Goal: Information Seeking & Learning: Learn about a topic

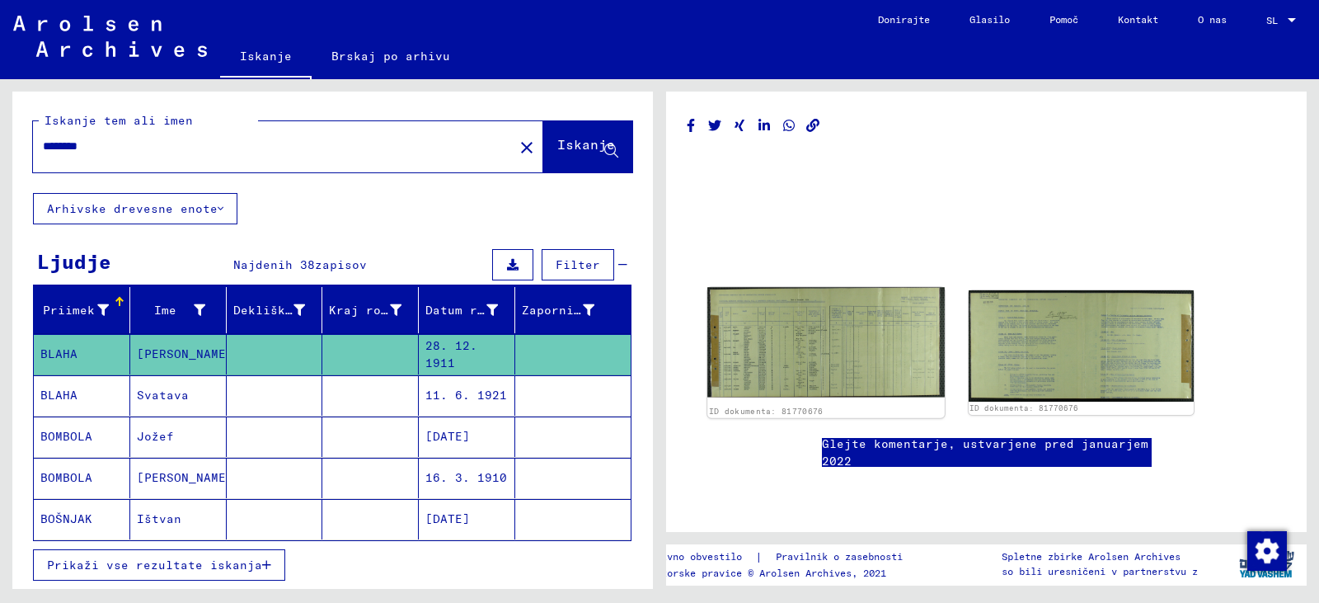
scroll to position [82, 0]
click at [766, 300] on img at bounding box center [825, 342] width 237 height 110
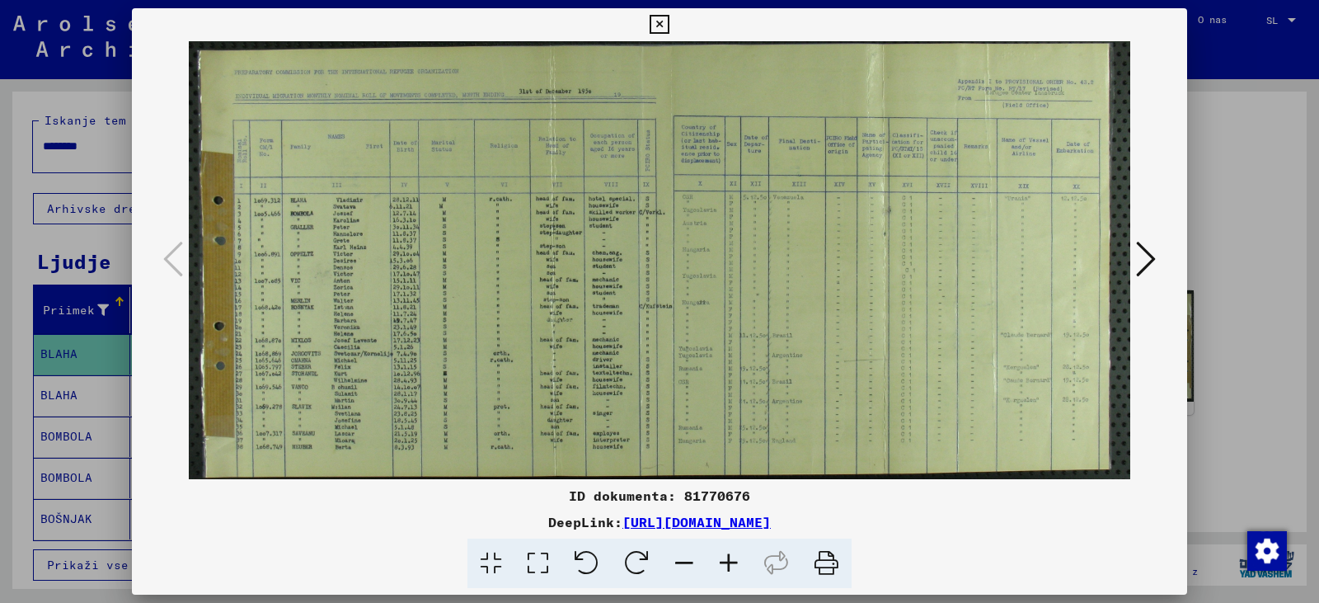
click at [751, 580] on icon at bounding box center [728, 563] width 45 height 50
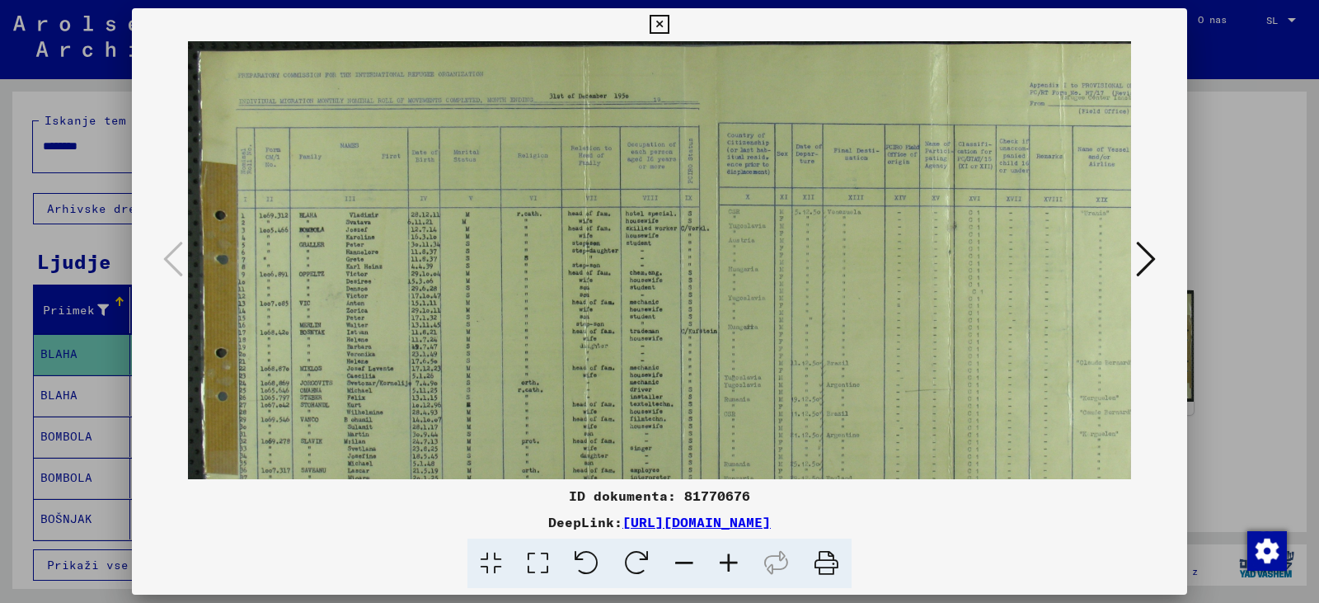
click at [751, 580] on icon at bounding box center [728, 563] width 45 height 50
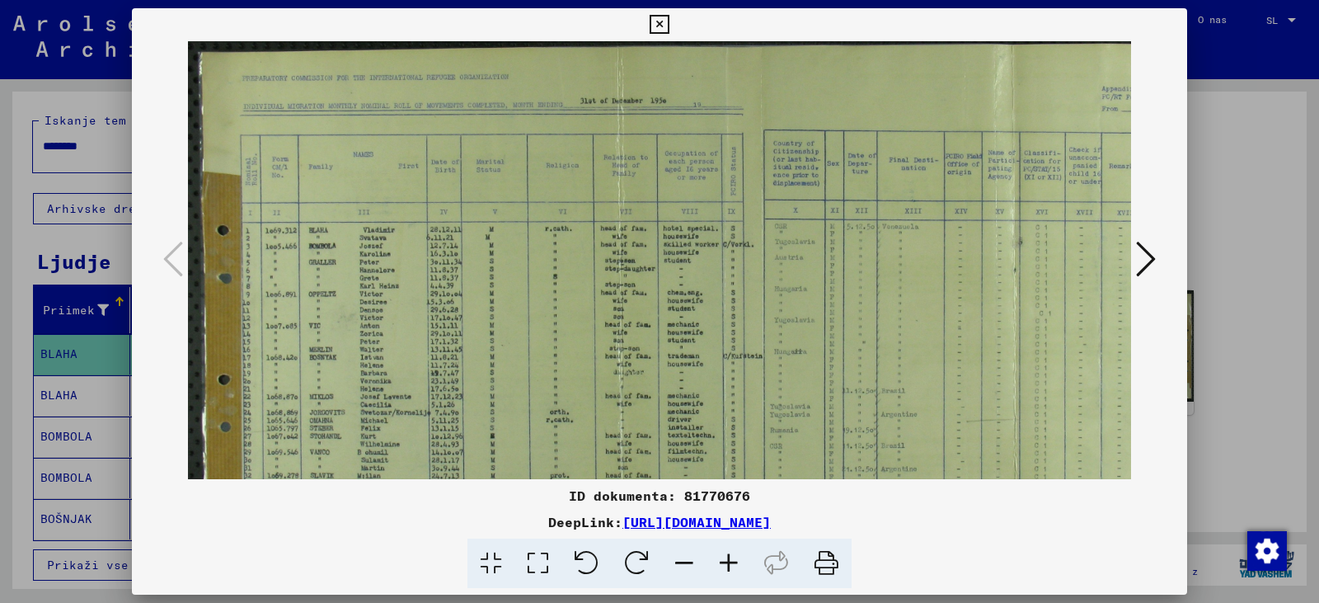
click at [751, 580] on icon at bounding box center [728, 563] width 45 height 50
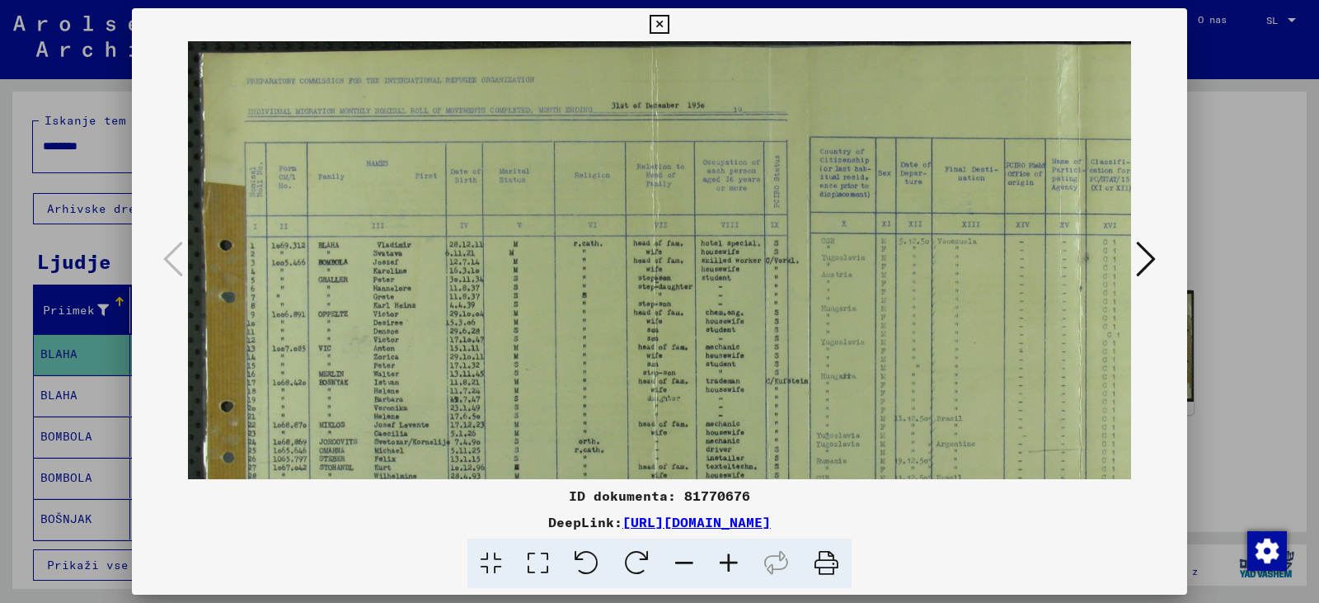
click at [751, 578] on icon at bounding box center [728, 563] width 45 height 50
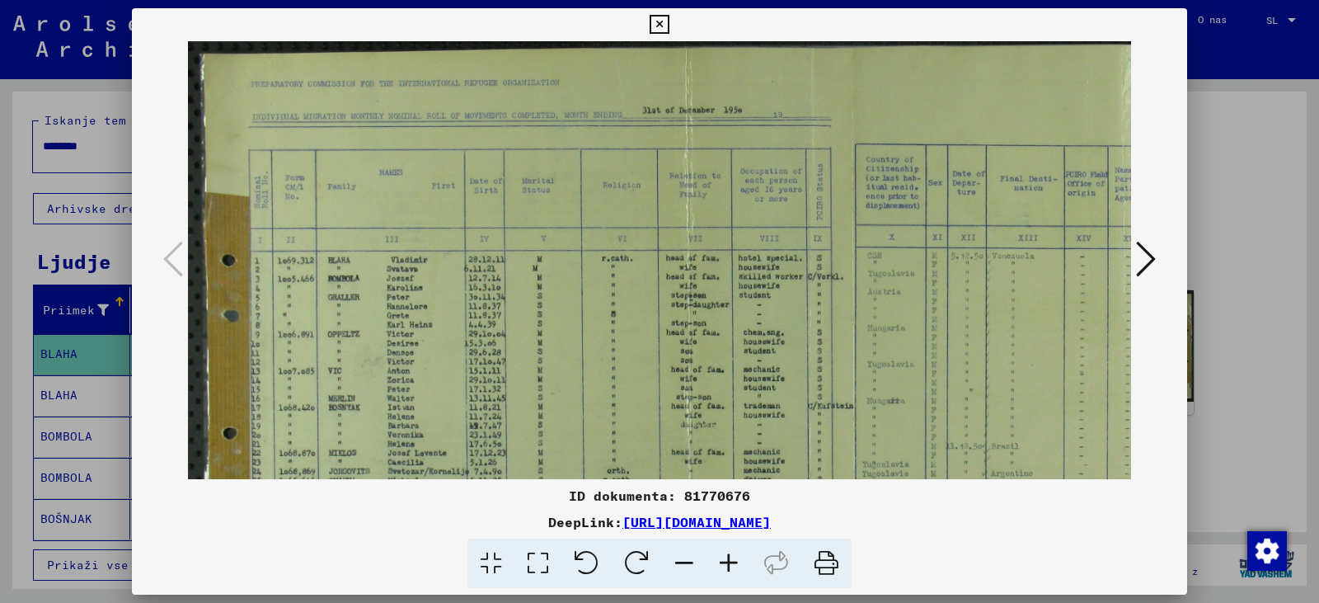
click at [751, 576] on icon at bounding box center [728, 563] width 45 height 50
click at [751, 572] on icon at bounding box center [728, 563] width 45 height 50
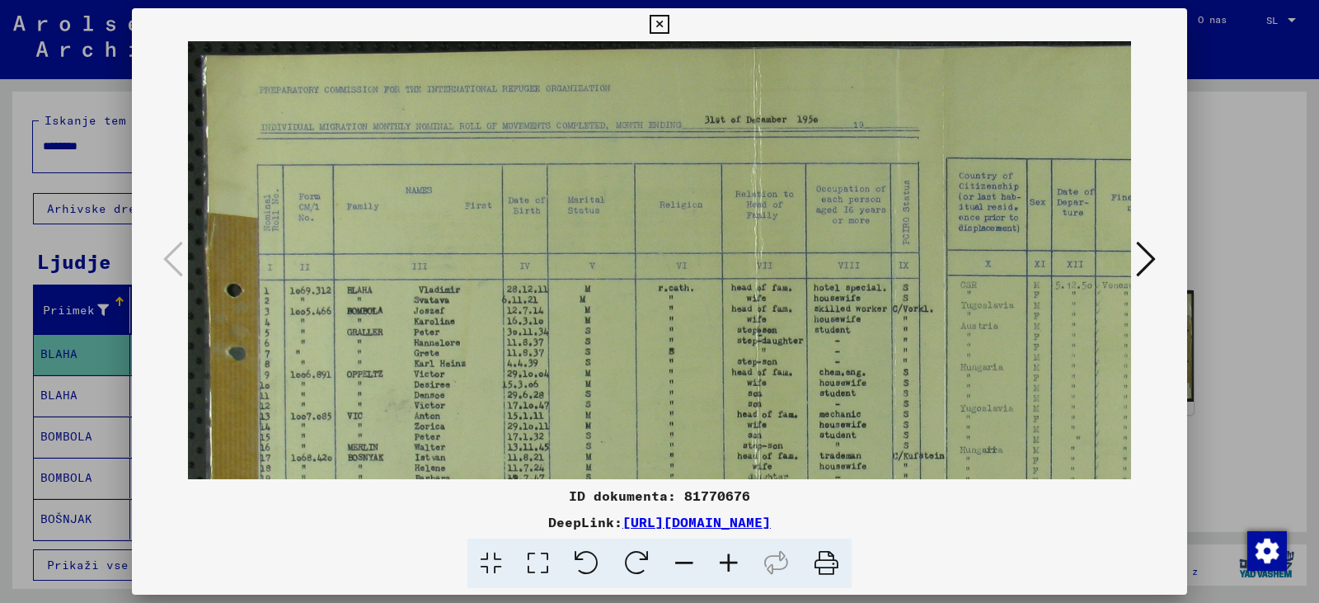
click at [751, 570] on icon at bounding box center [728, 563] width 45 height 50
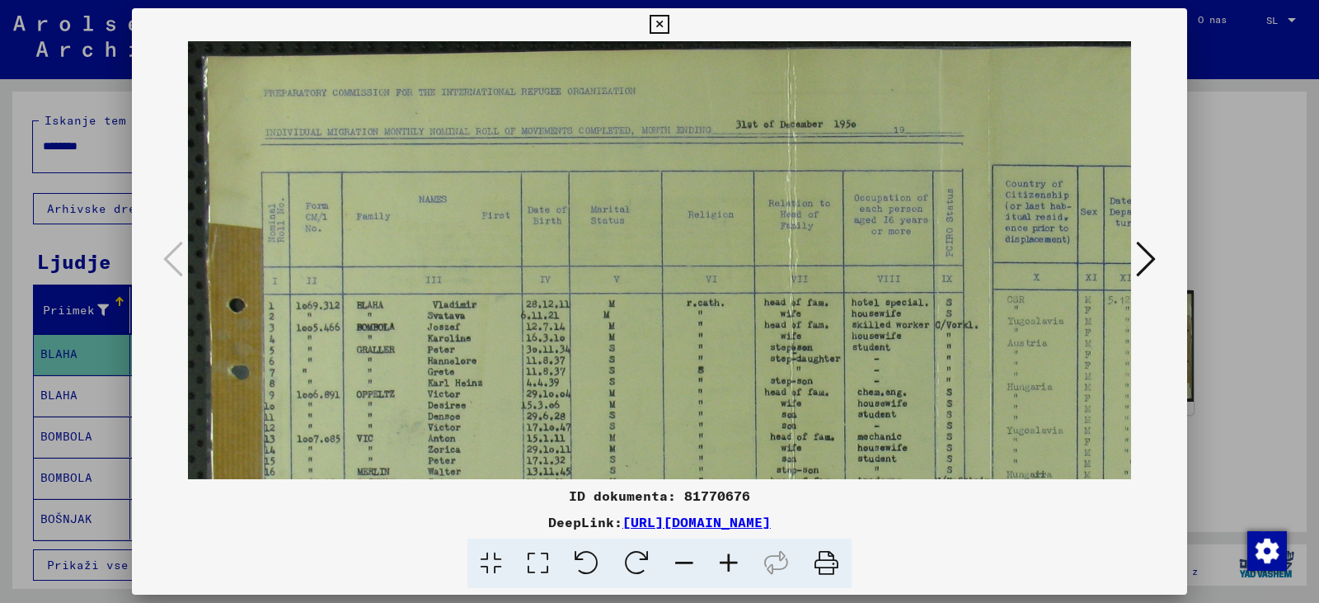
click at [750, 567] on icon at bounding box center [728, 563] width 45 height 50
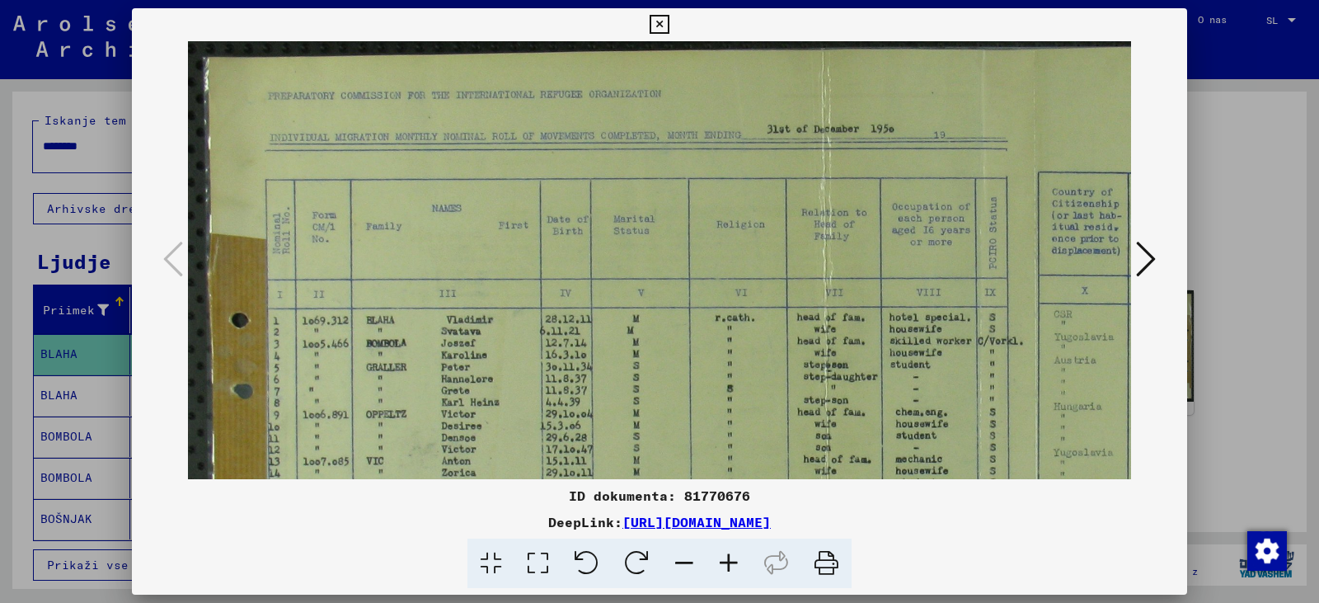
click at [749, 566] on icon at bounding box center [728, 563] width 45 height 50
click at [748, 564] on icon at bounding box center [728, 563] width 45 height 50
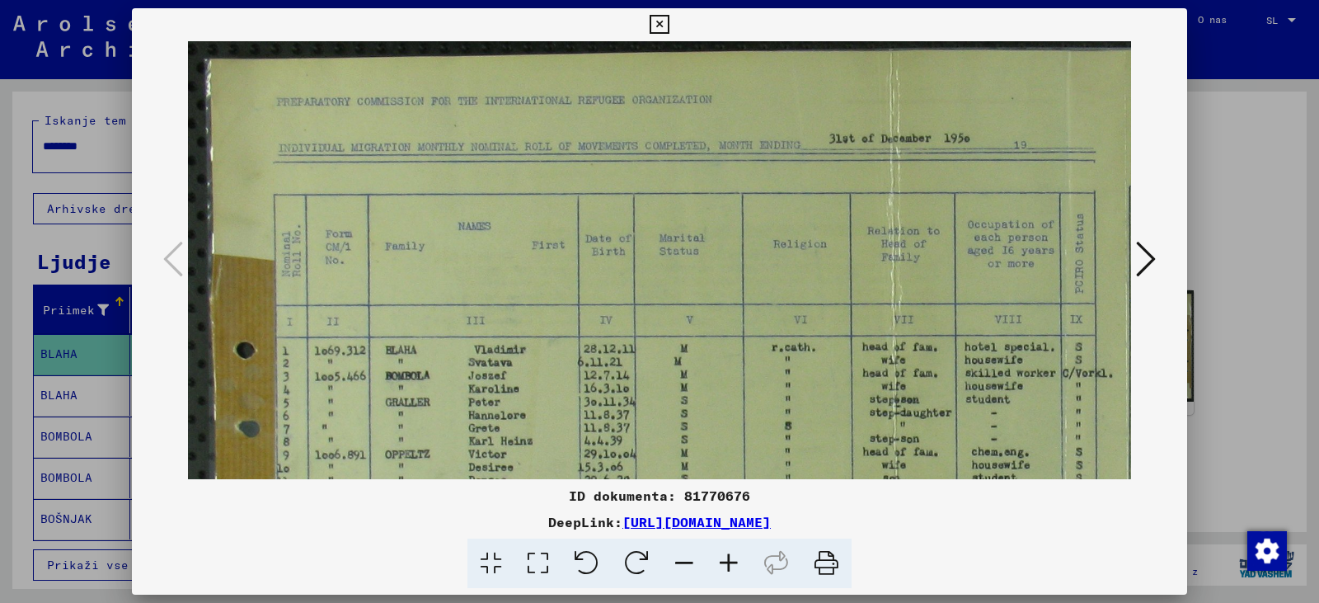
click at [746, 562] on icon at bounding box center [728, 563] width 45 height 50
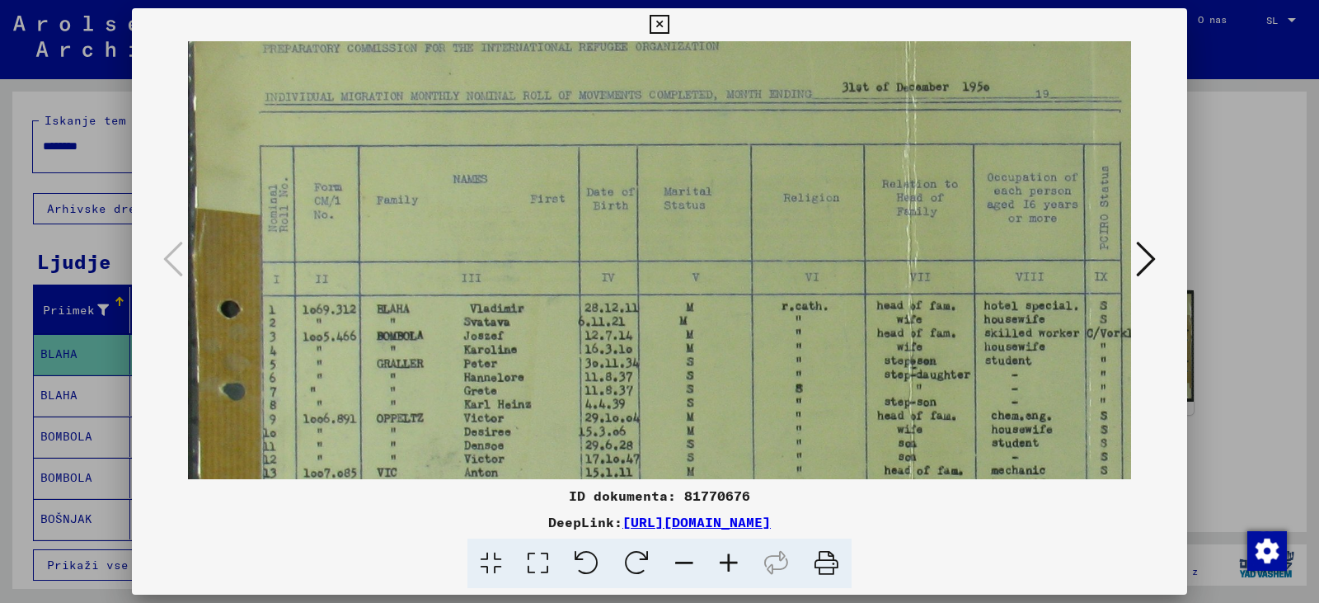
drag, startPoint x: 599, startPoint y: 415, endPoint x: 557, endPoint y: 279, distance: 141.6
click at [559, 284] on img at bounding box center [1128, 430] width 1917 height 891
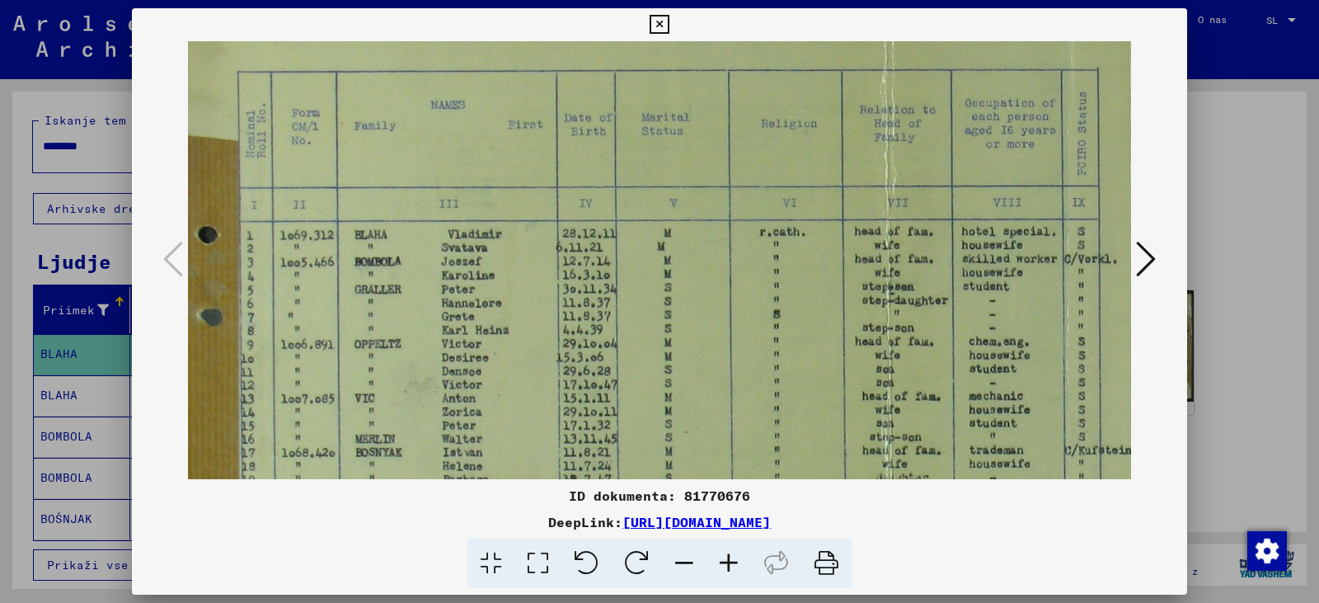
click at [746, 580] on icon at bounding box center [728, 563] width 45 height 50
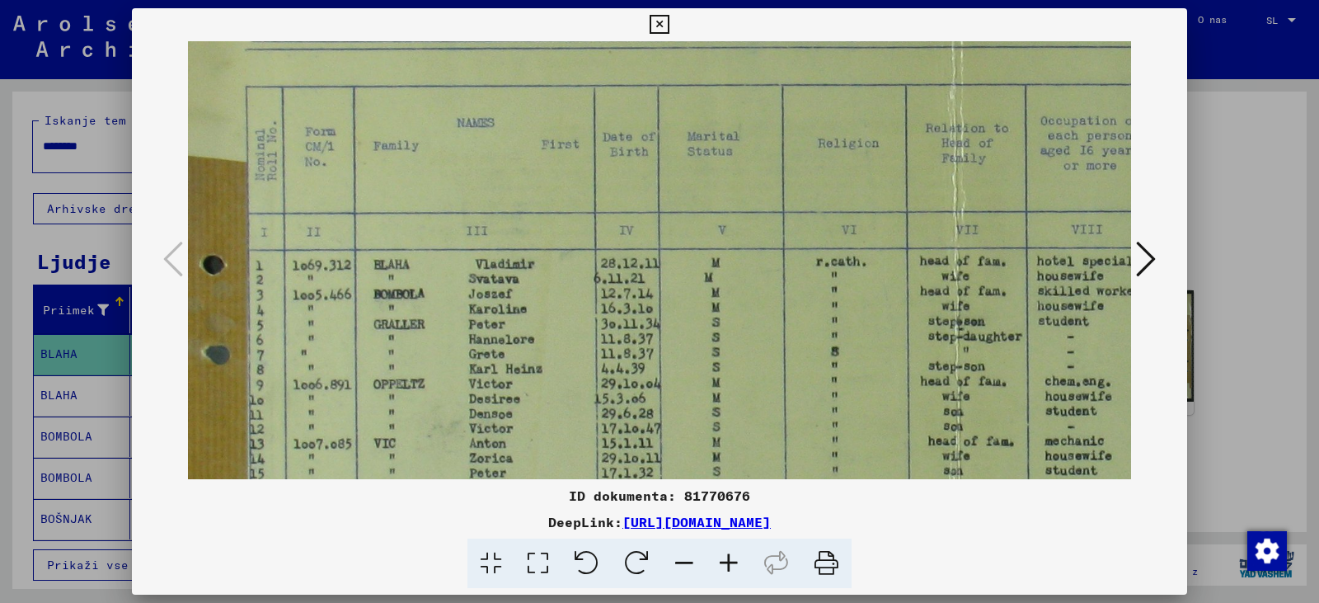
click at [746, 580] on icon at bounding box center [728, 563] width 45 height 50
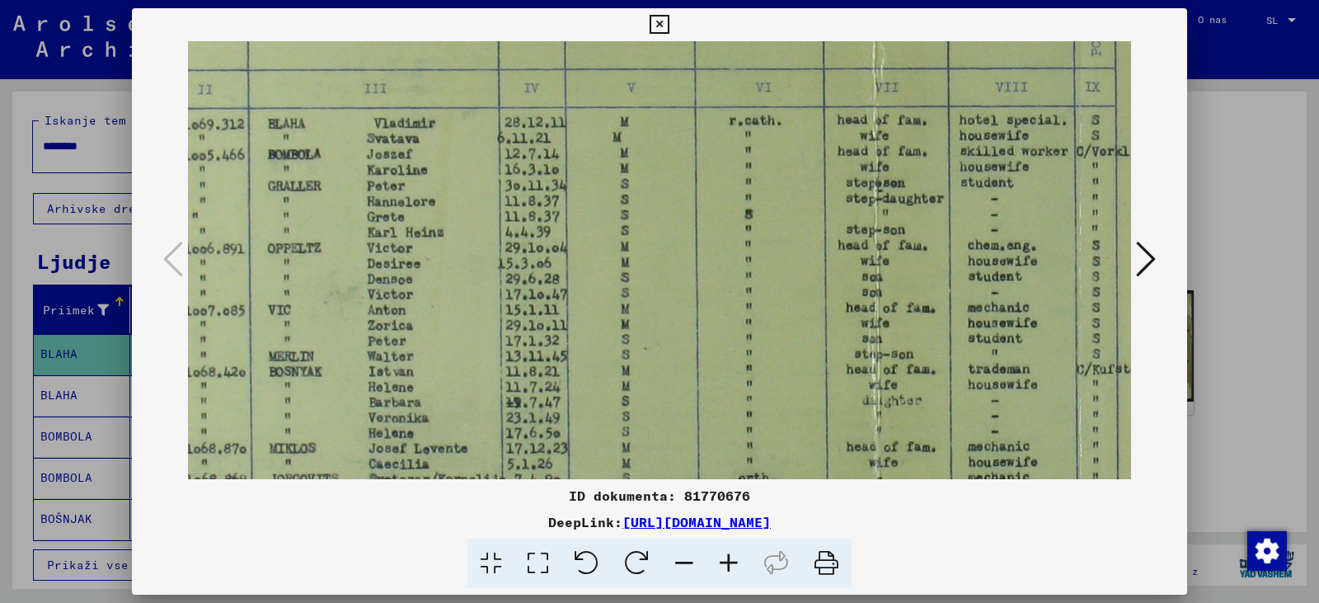
drag, startPoint x: 696, startPoint y: 408, endPoint x: 579, endPoint y: 247, distance: 198.8
click at [579, 247] on img at bounding box center [1123, 262] width 2183 height 1015
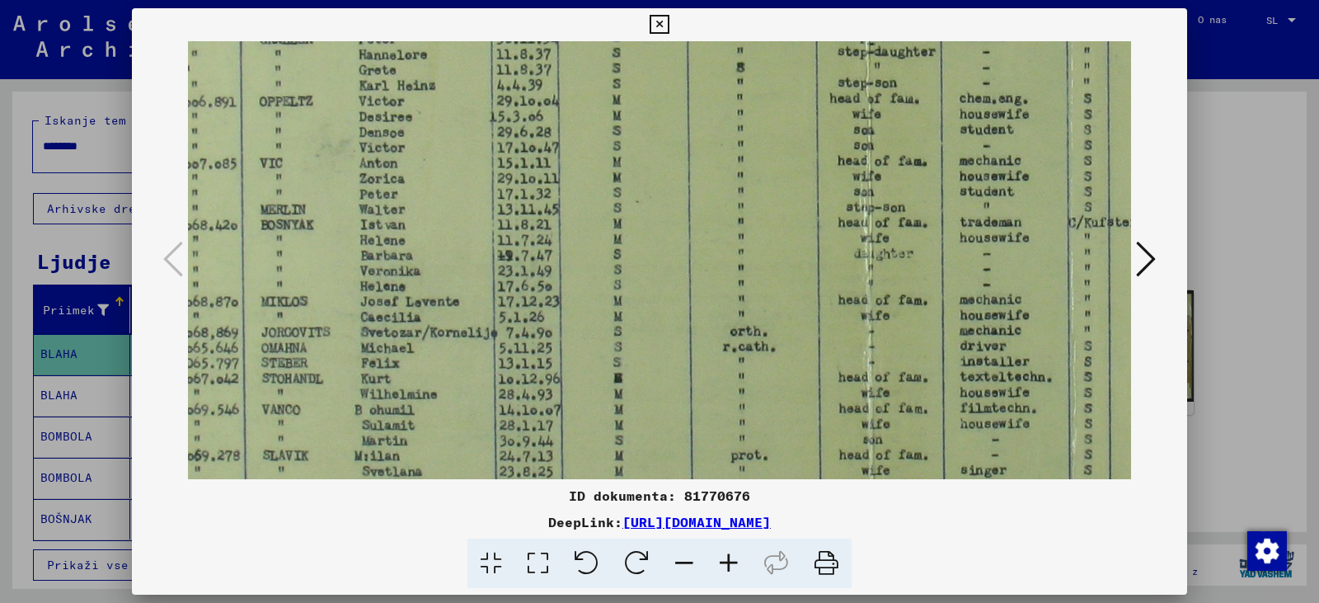
drag, startPoint x: 589, startPoint y: 360, endPoint x: 583, endPoint y: 217, distance: 143.6
click at [583, 217] on img at bounding box center [1115, 115] width 2183 height 1015
click at [646, 15] on button at bounding box center [659, 24] width 29 height 33
